Goal: Obtain resource: Download file/media

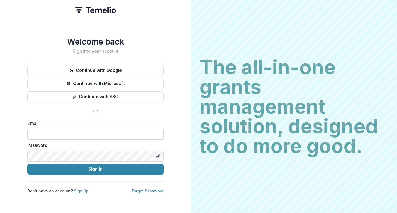
click at [85, 130] on input at bounding box center [95, 134] width 136 height 11
type input "**********"
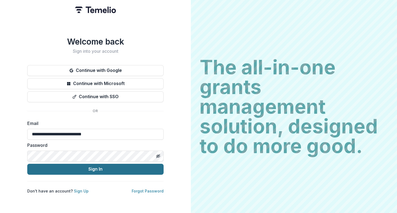
click at [88, 168] on button "Sign In" at bounding box center [95, 169] width 136 height 11
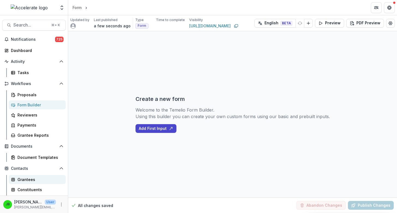
click at [27, 182] on div "Grantees" at bounding box center [39, 179] width 44 height 6
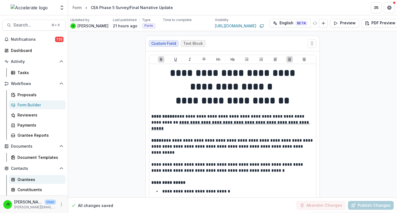
click at [31, 178] on div "Grantees" at bounding box center [39, 179] width 44 height 6
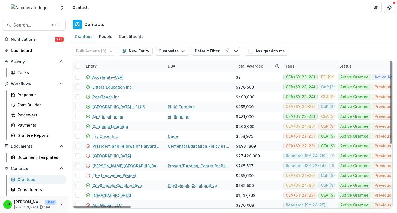
click at [92, 65] on div "Entity" at bounding box center [91, 66] width 17 height 6
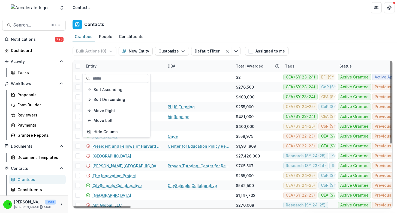
click at [104, 77] on input at bounding box center [117, 78] width 66 height 9
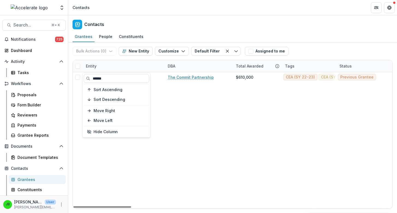
type input "******"
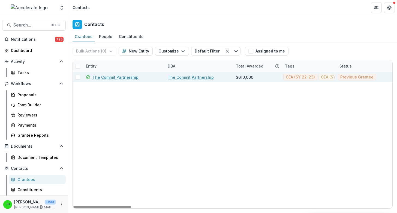
click at [129, 77] on link "The Commit Partnership" at bounding box center [116, 77] width 46 height 6
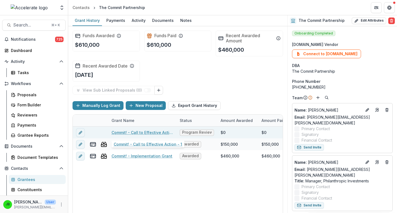
click at [158, 132] on link "Commit! - Call to Effective Action - 1" at bounding box center [143, 132] width 62 height 6
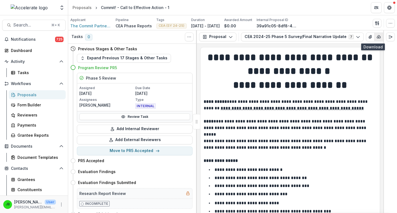
click at [378, 37] on icon "button" at bounding box center [380, 36] width 4 height 3
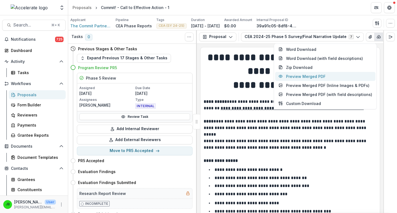
click at [334, 75] on button "Preview Merged PDF" at bounding box center [325, 76] width 100 height 9
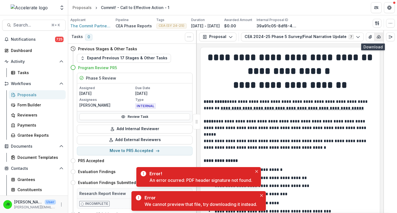
click at [377, 37] on icon "button" at bounding box center [379, 37] width 4 height 4
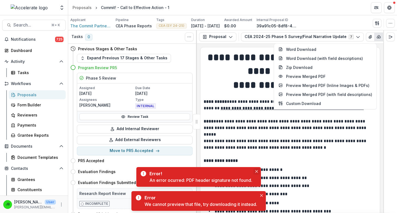
click at [257, 170] on icon "Close" at bounding box center [256, 171] width 3 height 3
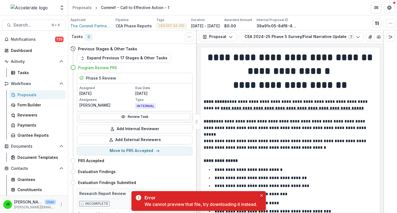
click at [263, 196] on icon "Close" at bounding box center [261, 195] width 3 height 3
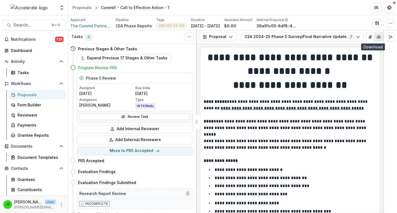
click at [377, 37] on icon "button" at bounding box center [379, 37] width 4 height 4
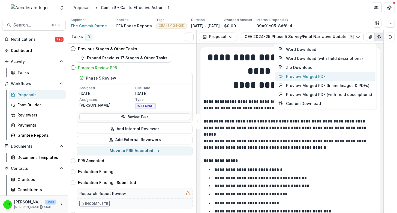
click at [330, 77] on button "Preview Merged PDF" at bounding box center [325, 76] width 100 height 9
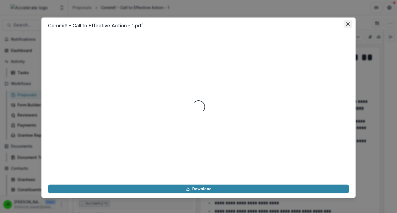
click at [348, 25] on icon "Close" at bounding box center [348, 23] width 3 height 3
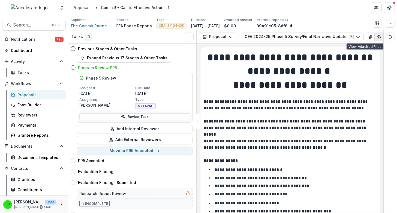
click at [375, 34] on button "button" at bounding box center [379, 36] width 9 height 9
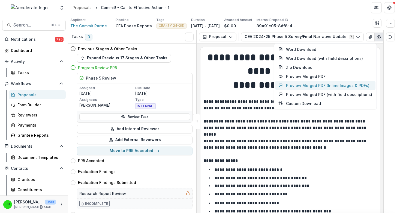
click at [327, 88] on button "Preview Merged PDF (Inline Images & PDFs)" at bounding box center [325, 85] width 100 height 9
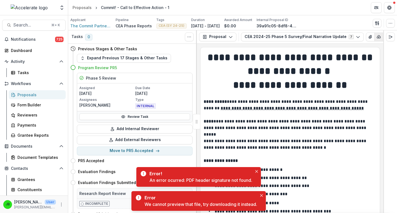
click at [376, 37] on button "button" at bounding box center [379, 36] width 9 height 9
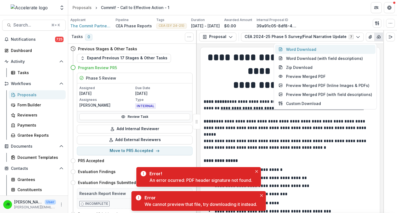
click at [328, 51] on button "Word Download" at bounding box center [325, 49] width 100 height 9
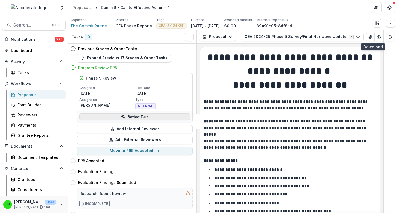
click at [162, 116] on link "Review Task" at bounding box center [134, 116] width 111 height 7
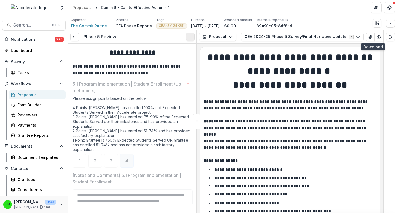
click at [191, 41] on button "Options" at bounding box center [190, 36] width 9 height 9
click at [161, 51] on link "View task" at bounding box center [164, 49] width 58 height 9
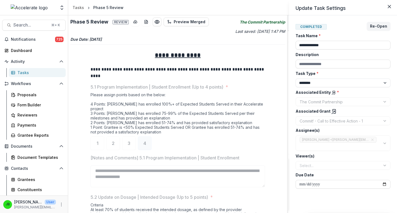
click at [135, 23] on div "**********" at bounding box center [198, 106] width 397 height 213
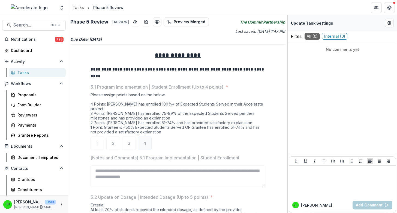
click at [135, 23] on icon "download-button" at bounding box center [135, 22] width 4 height 4
